Goal: Transaction & Acquisition: Purchase product/service

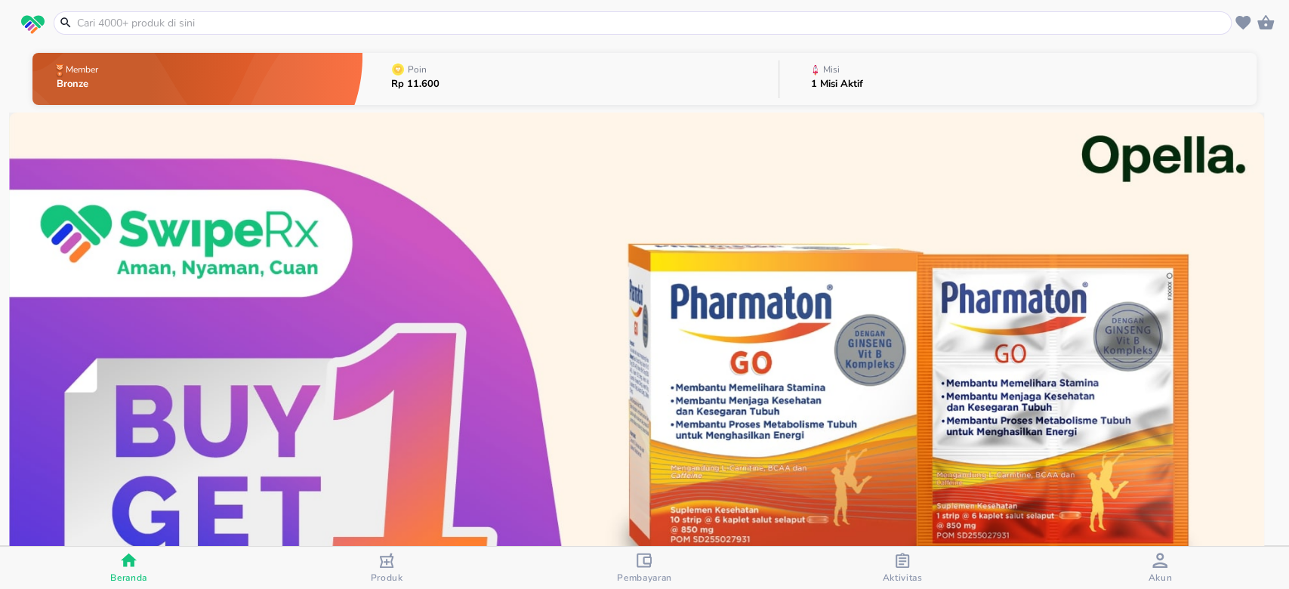
click at [283, 17] on input "text" at bounding box center [652, 23] width 1153 height 16
paste input "Pharmaton Go"
type input "Pharmaton Go"
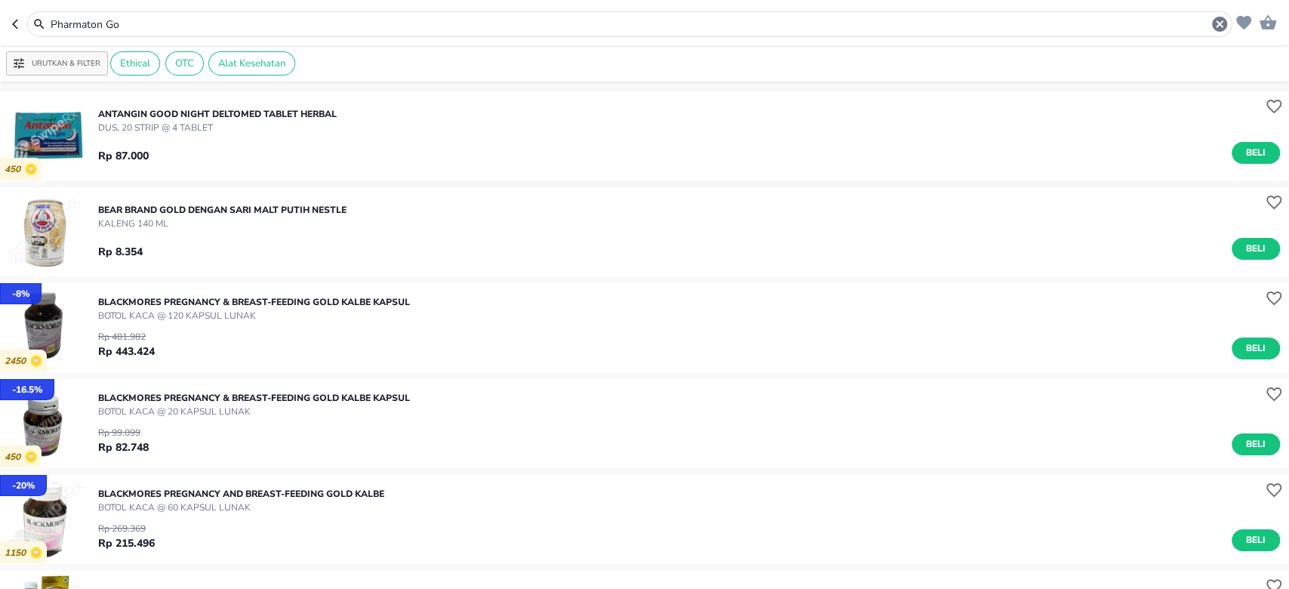
click at [139, 13] on div "Pharmaton Go" at bounding box center [629, 24] width 1205 height 26
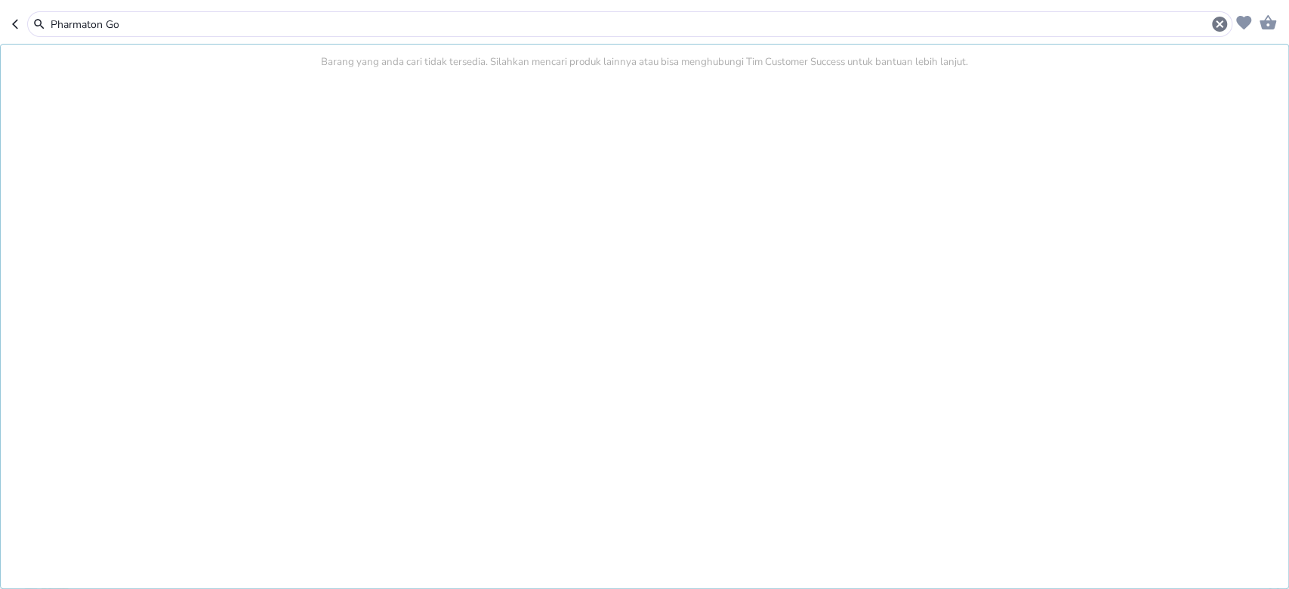
click at [133, 24] on input "Pharmaton Go" at bounding box center [630, 25] width 1162 height 16
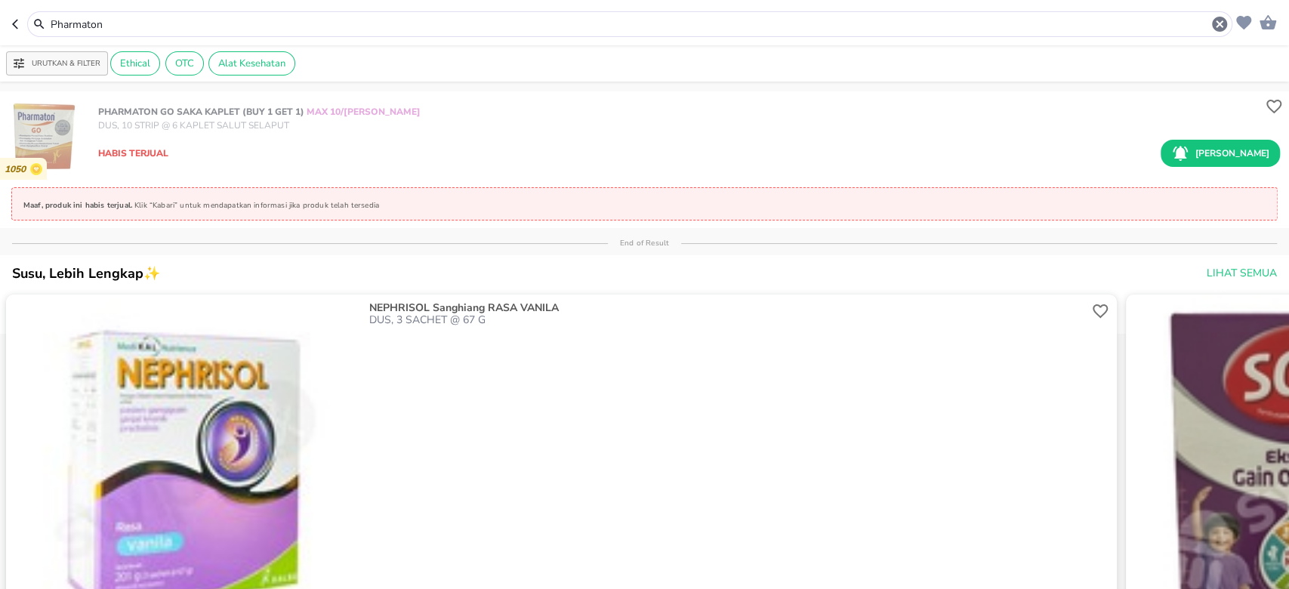
click at [14, 20] on icon "button" at bounding box center [18, 24] width 12 height 12
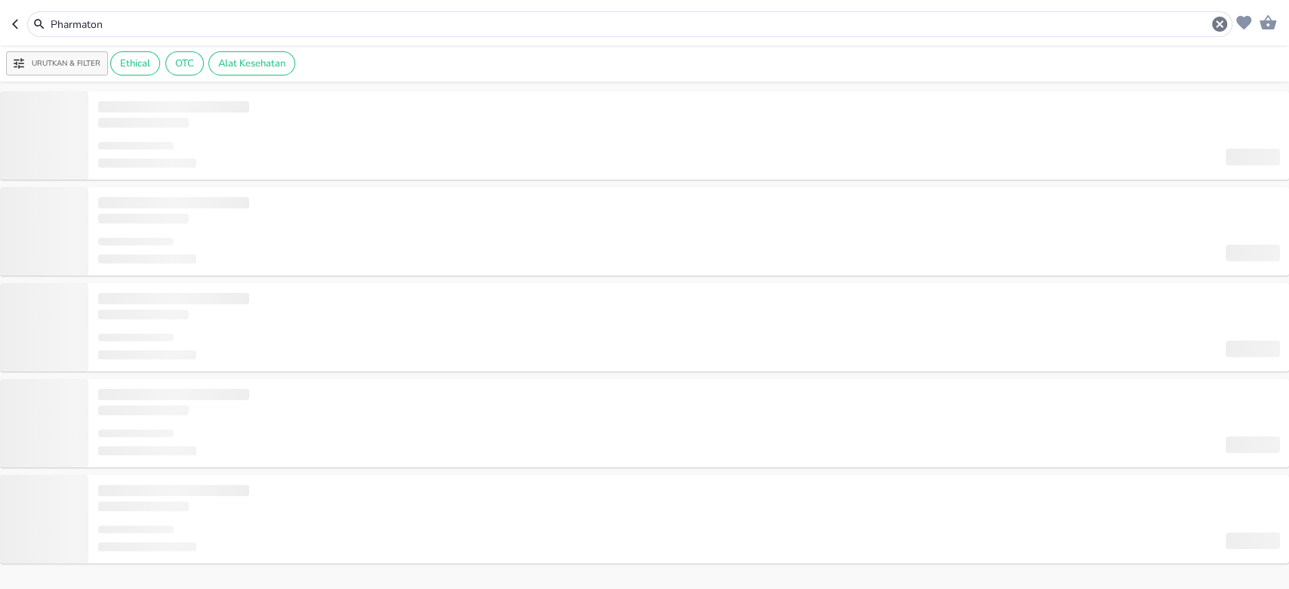
type input "Pharmaton Go"
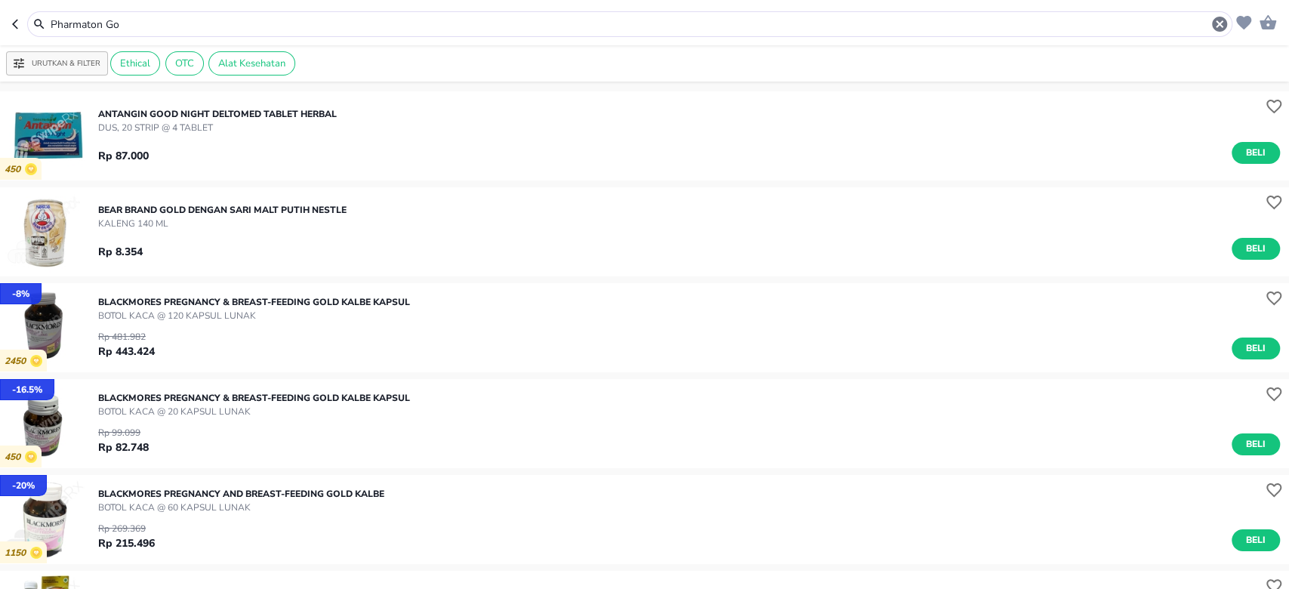
click at [18, 21] on icon "button" at bounding box center [18, 24] width 12 height 12
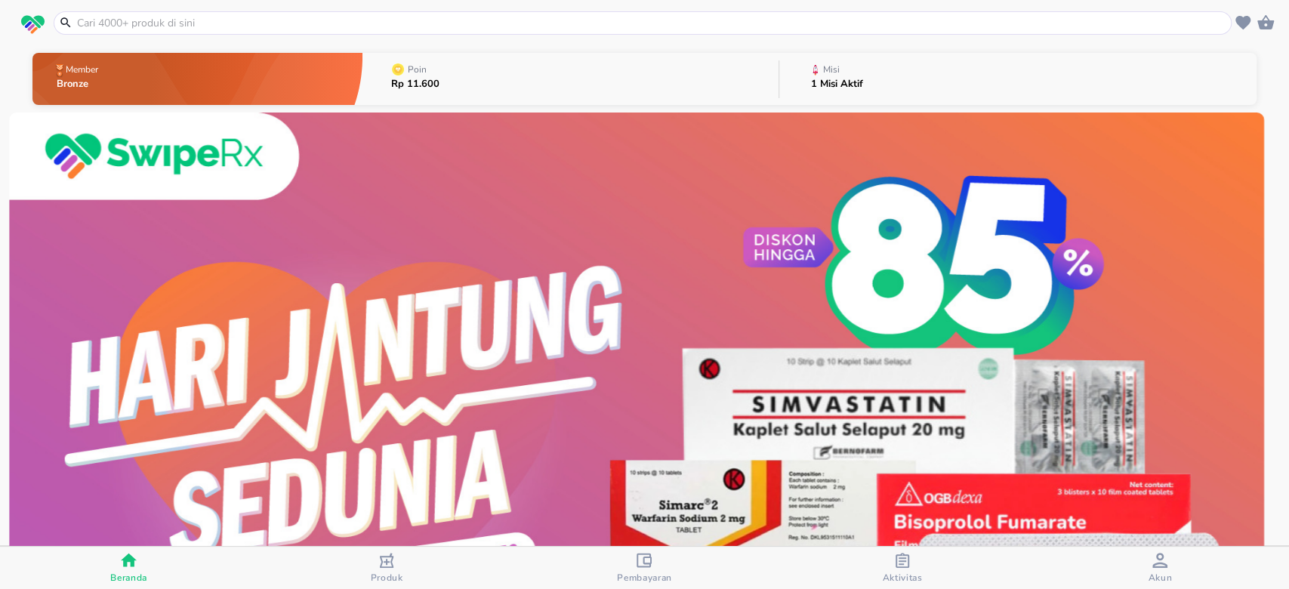
click at [1171, 574] on span "Akun" at bounding box center [1160, 578] width 24 height 12
